Goal: Navigation & Orientation: Find specific page/section

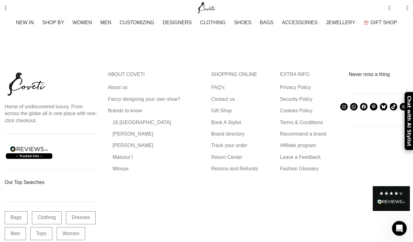
scroll to position [2069, 0]
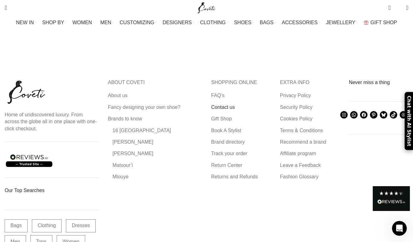
click at [227, 104] on link "Contact us" at bounding box center [223, 107] width 24 height 7
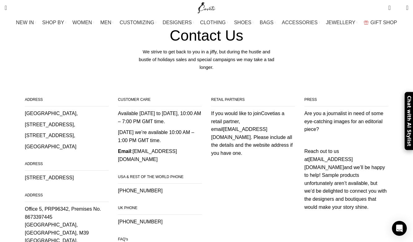
scroll to position [71, 0]
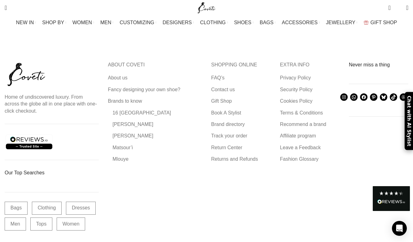
scroll to position [2078, 0]
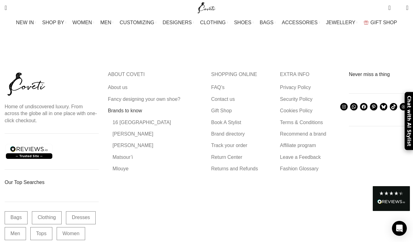
click at [132, 107] on link "Brands to know" at bounding box center [125, 110] width 35 height 7
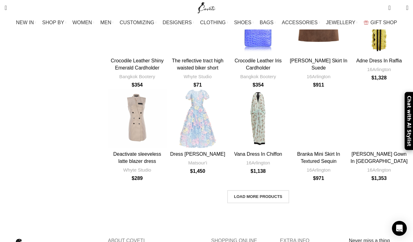
scroll to position [1867, 0]
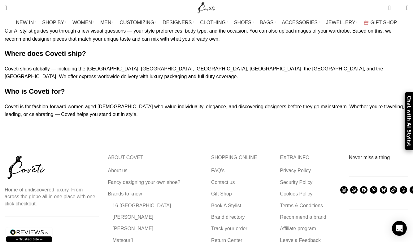
scroll to position [970, 0]
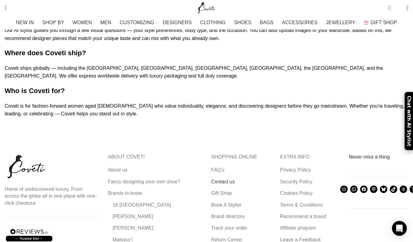
click at [229, 178] on link "Contact us" at bounding box center [223, 181] width 24 height 7
